Goal: Task Accomplishment & Management: Manage account settings

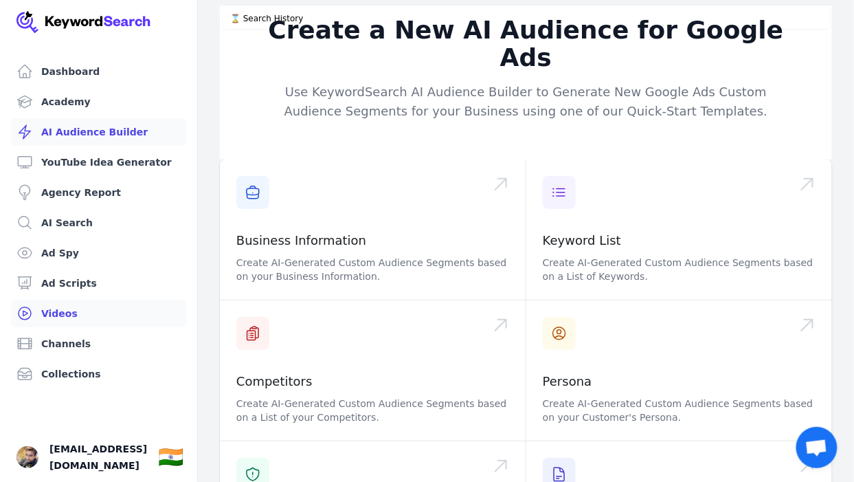
click at [42, 316] on link "Videos" at bounding box center [98, 313] width 175 height 27
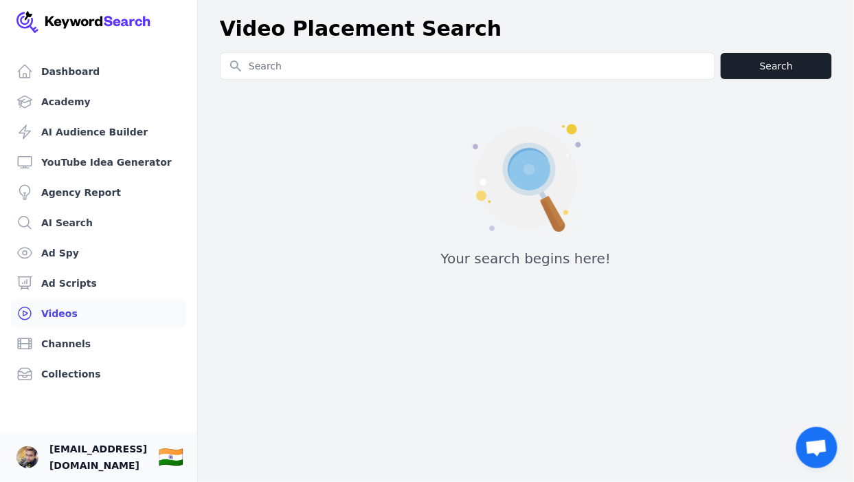
click at [35, 468] on div at bounding box center [27, 457] width 22 height 22
click at [24, 463] on img "Open user button" at bounding box center [27, 457] width 22 height 22
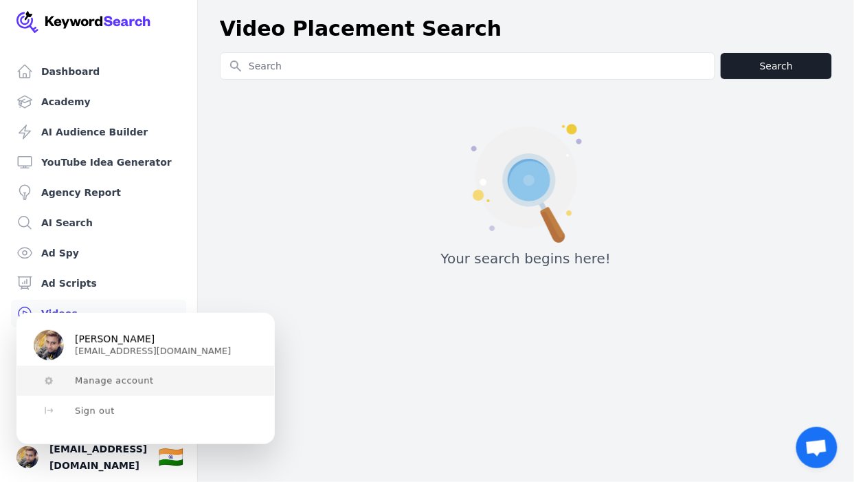
click at [123, 388] on button "Manage account" at bounding box center [145, 381] width 257 height 30
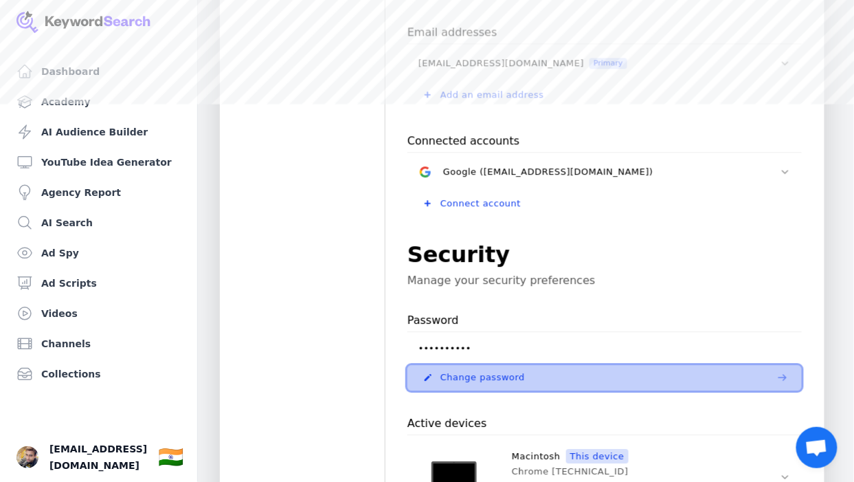
click at [476, 372] on span "Change password" at bounding box center [483, 377] width 85 height 11
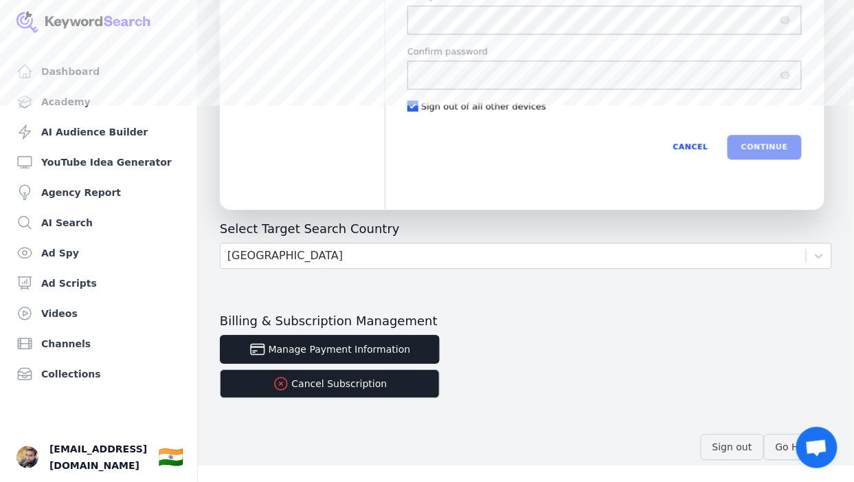
scroll to position [513, 0]
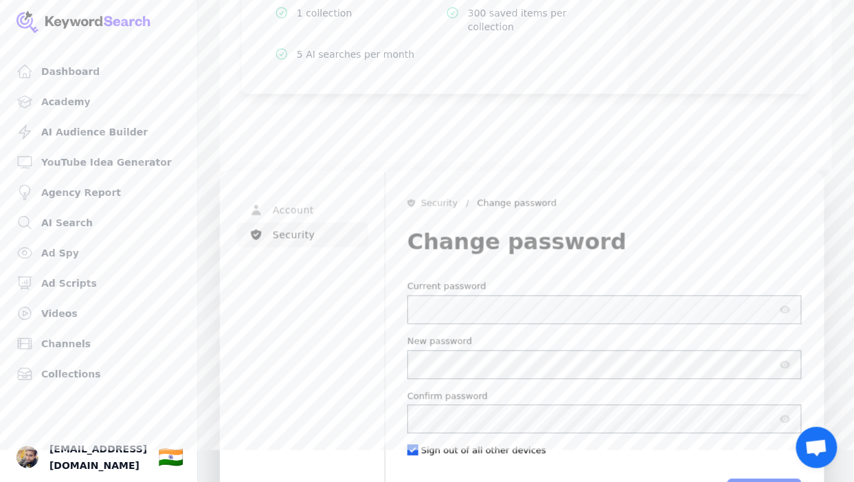
click at [480, 311] on form "[EMAIL_ADDRESS][DOMAIN_NAME] Current password New password Confirm password Sig…" at bounding box center [605, 391] width 395 height 223
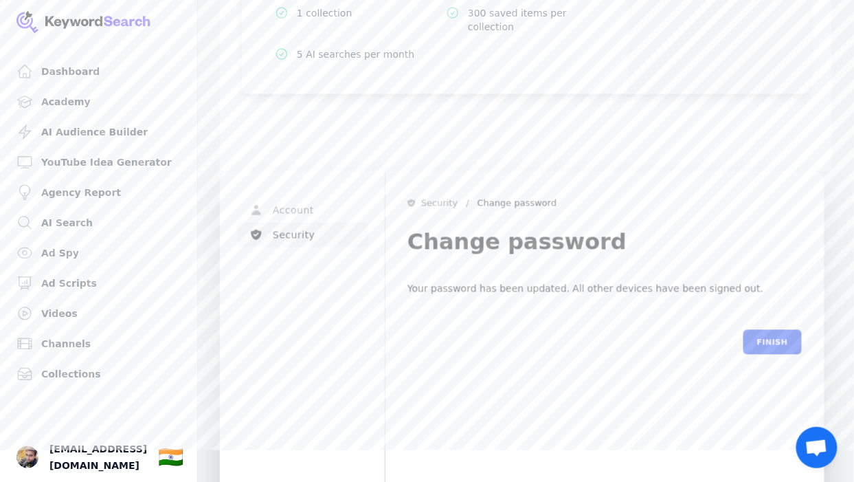
click at [722, 330] on div "Finish" at bounding box center [605, 342] width 395 height 25
click at [771, 280] on div "Your password has been updated. All other devices have been signed out. Finish" at bounding box center [605, 317] width 395 height 74
click at [768, 330] on button "Finish" at bounding box center [773, 342] width 58 height 25
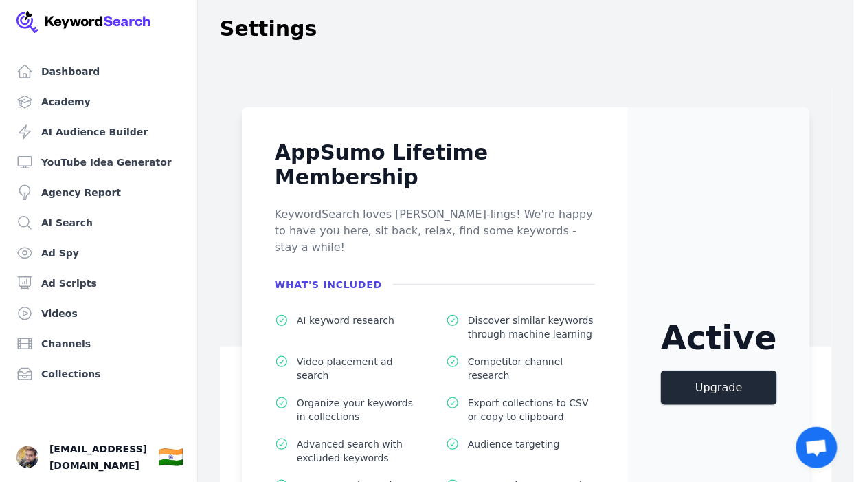
click at [628, 181] on div "AppSumo Lifetime Membership KeywordSearch loves Sumo-lings! We're happy to have…" at bounding box center [435, 357] width 386 height 500
